Goal: Find specific fact: Find contact information

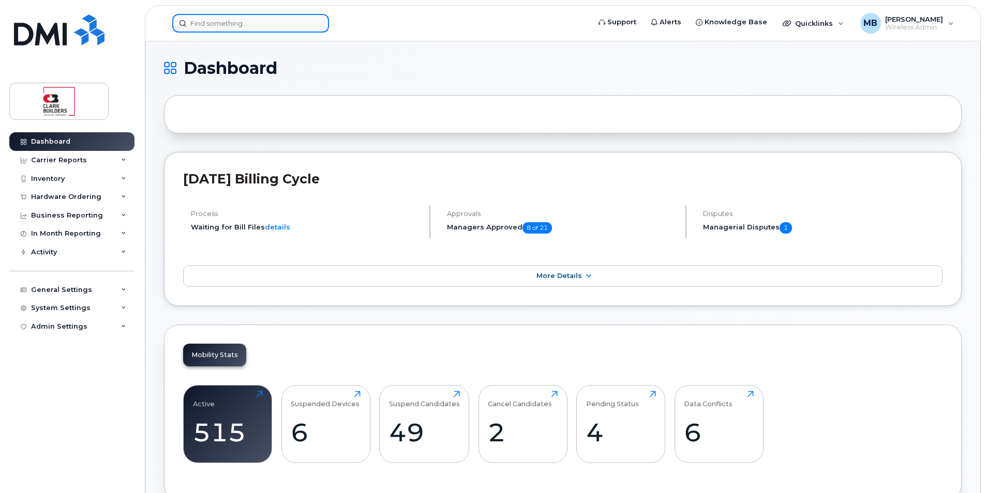
click at [252, 27] on input at bounding box center [250, 23] width 157 height 19
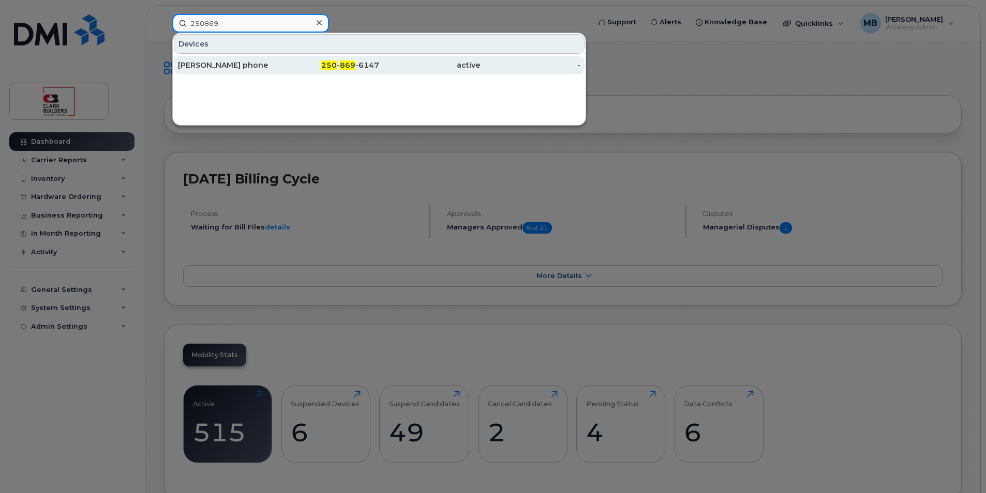
type input "250869"
click at [263, 66] on div "[PERSON_NAME] phone" at bounding box center [228, 65] width 101 height 10
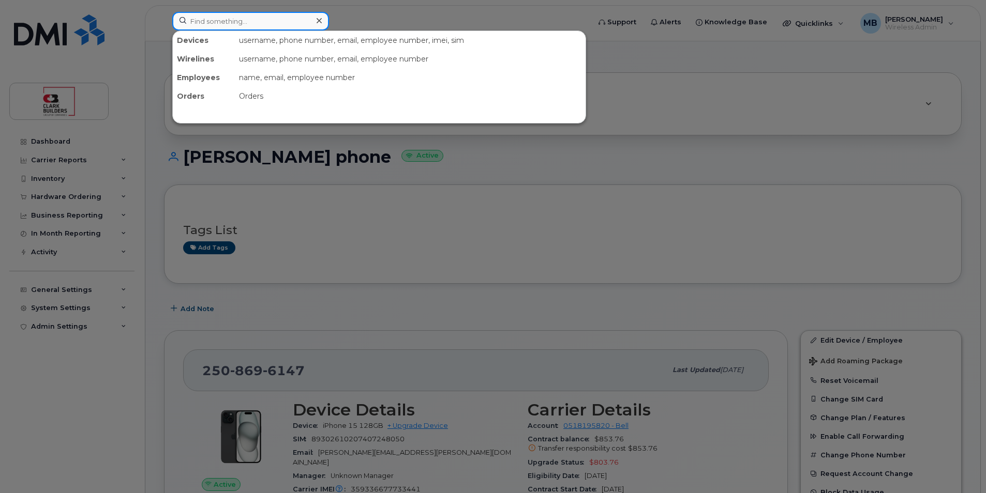
click at [241, 23] on input at bounding box center [250, 21] width 157 height 19
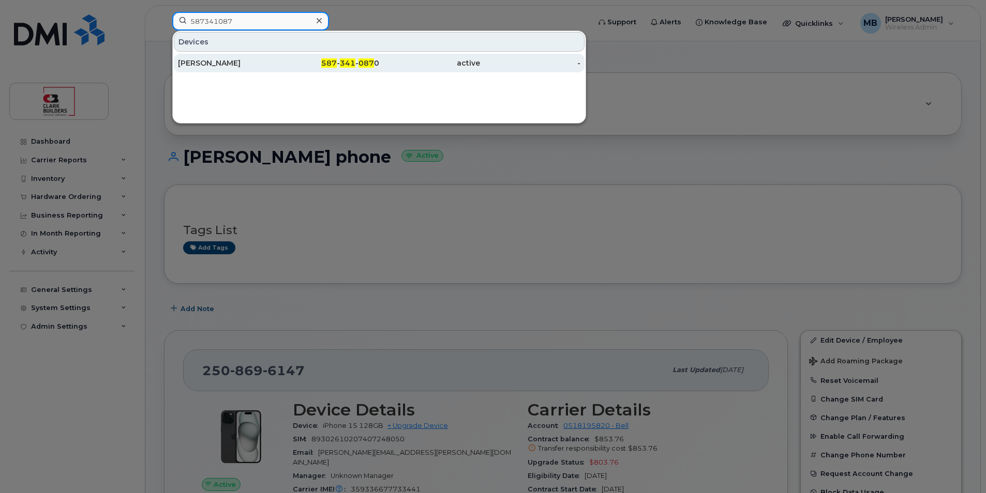
type input "587341087"
click at [300, 66] on div "587 - 341 - 087 0" at bounding box center [329, 63] width 101 height 10
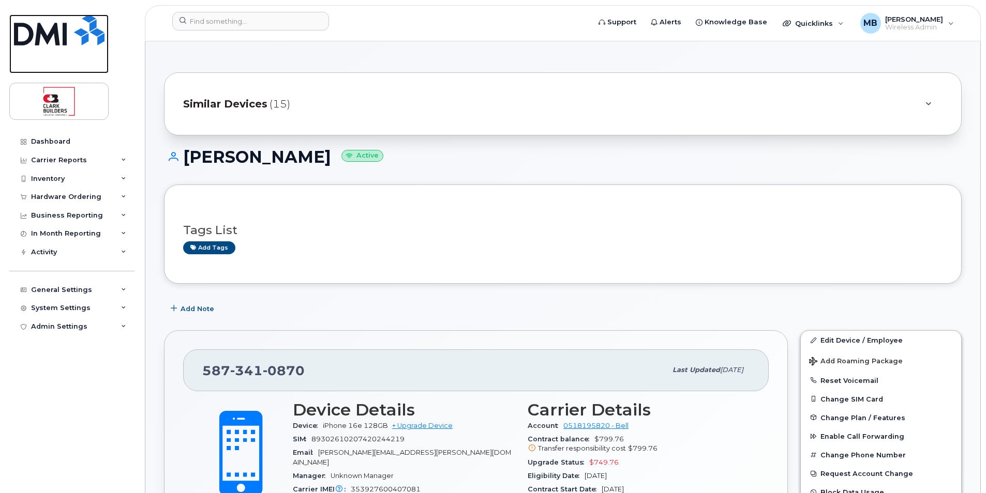
click at [70, 27] on img at bounding box center [59, 29] width 91 height 31
drag, startPoint x: 70, startPoint y: 27, endPoint x: 110, endPoint y: 25, distance: 39.9
click at [70, 27] on img at bounding box center [59, 29] width 91 height 31
